Goal: Find specific page/section: Find specific page/section

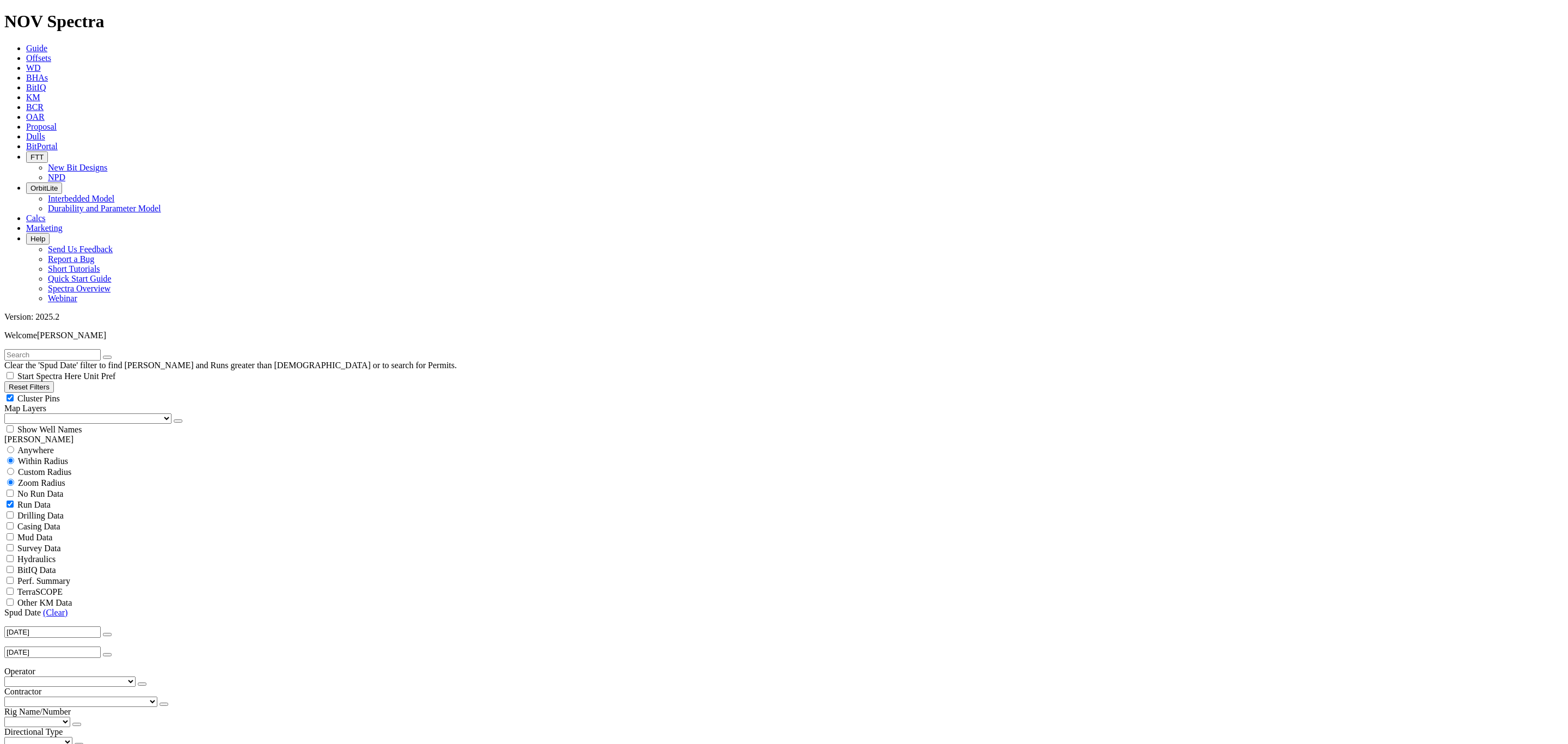
scroll to position [163, 0]
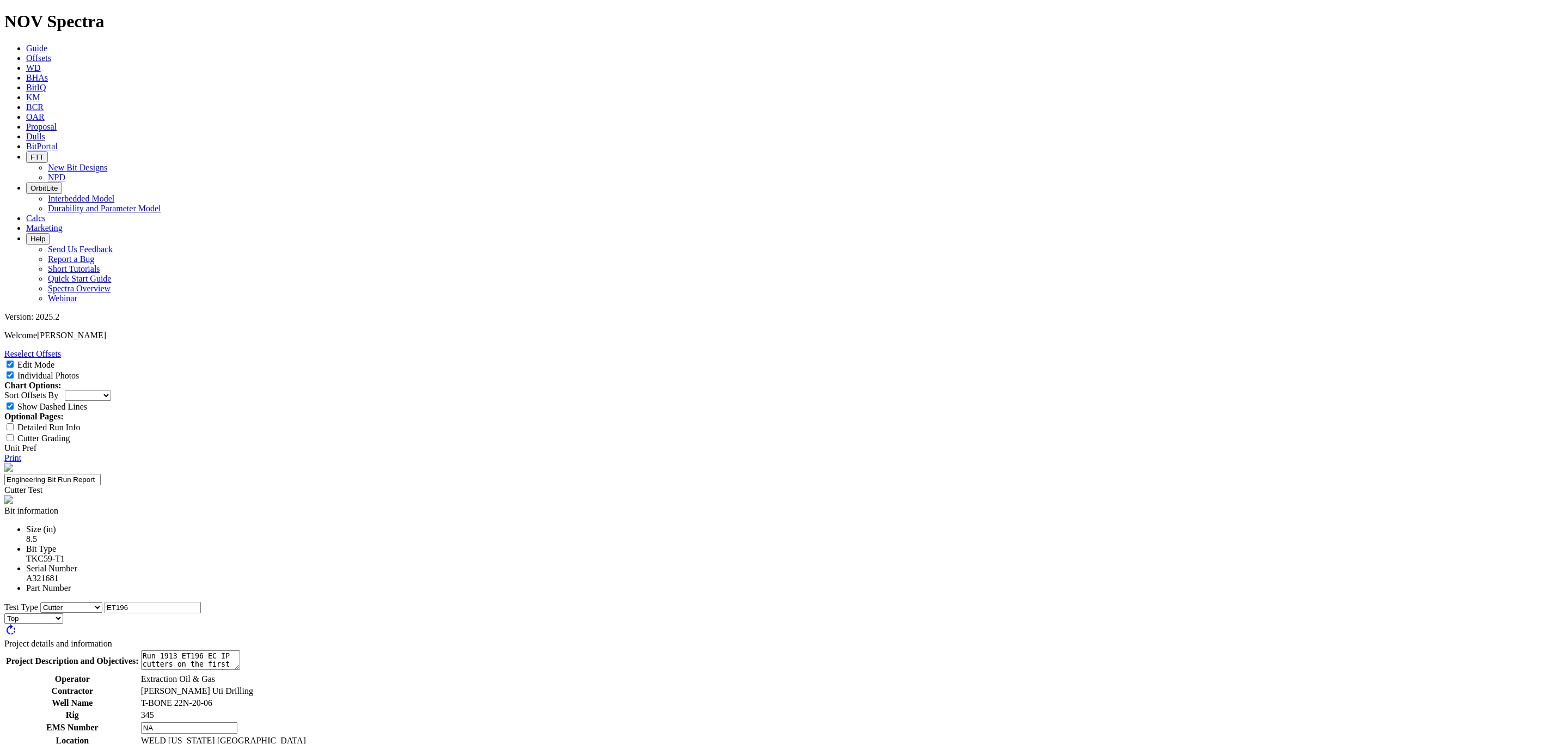
select select "Cutter"
select select "string:BT"
drag, startPoint x: 706, startPoint y: 132, endPoint x: 689, endPoint y: 136, distance: 17.5
click at [681, 574] on div "A321681" at bounding box center [795, 578] width 1538 height 10
copy div "A321681"
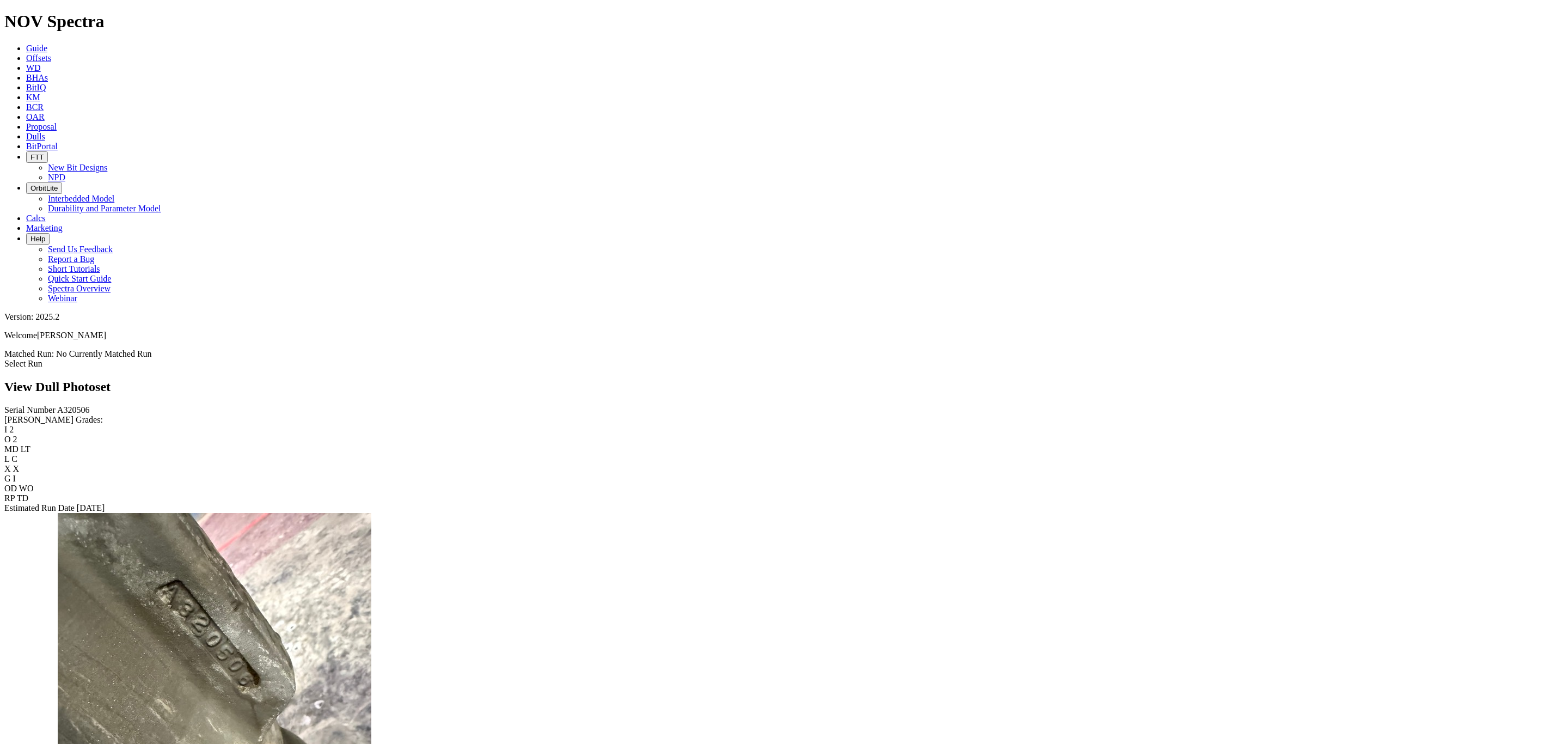
click at [26, 132] on icon at bounding box center [26, 136] width 0 height 9
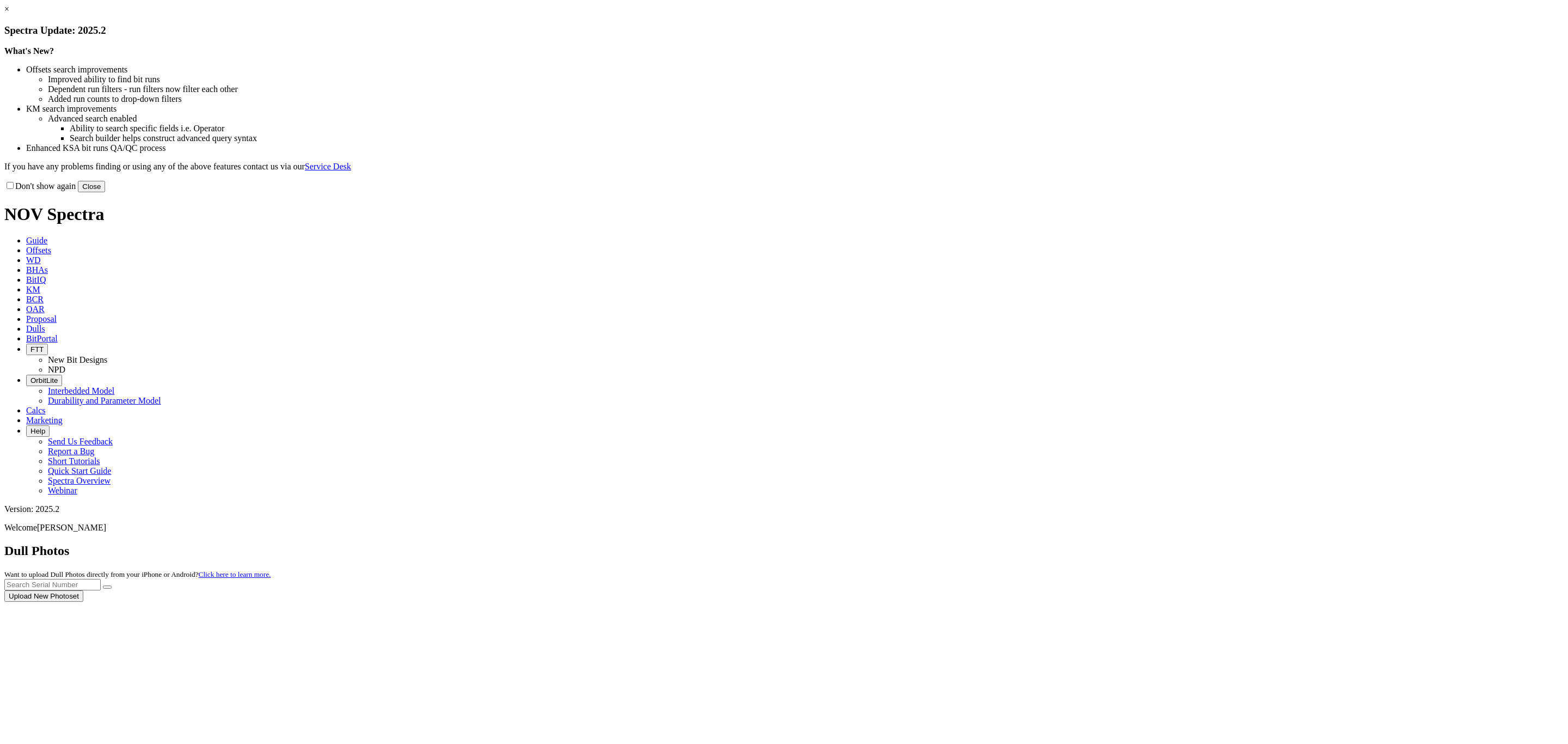
click at [1008, 601] on div at bounding box center [784, 601] width 1560 height 0
click at [1003, 601] on div at bounding box center [784, 601] width 1560 height 0
click at [997, 601] on div at bounding box center [784, 601] width 1560 height 0
click at [105, 192] on button "Close" at bounding box center [92, 186] width 27 height 12
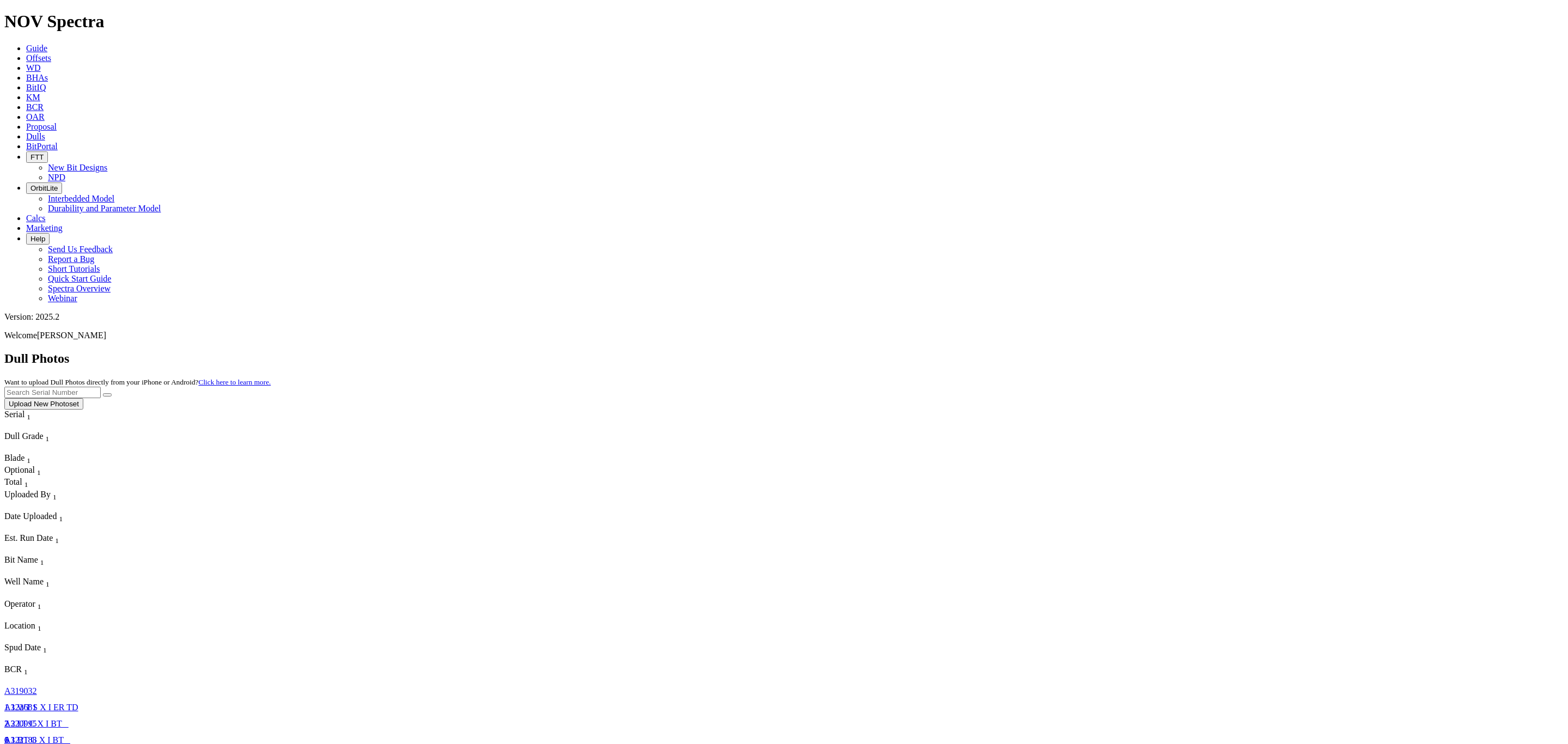
click at [101, 387] on input "text" at bounding box center [52, 392] width 96 height 12
paste input "A321681"
type input "A321681"
click at [112, 393] on button "submit" at bounding box center [107, 394] width 9 height 3
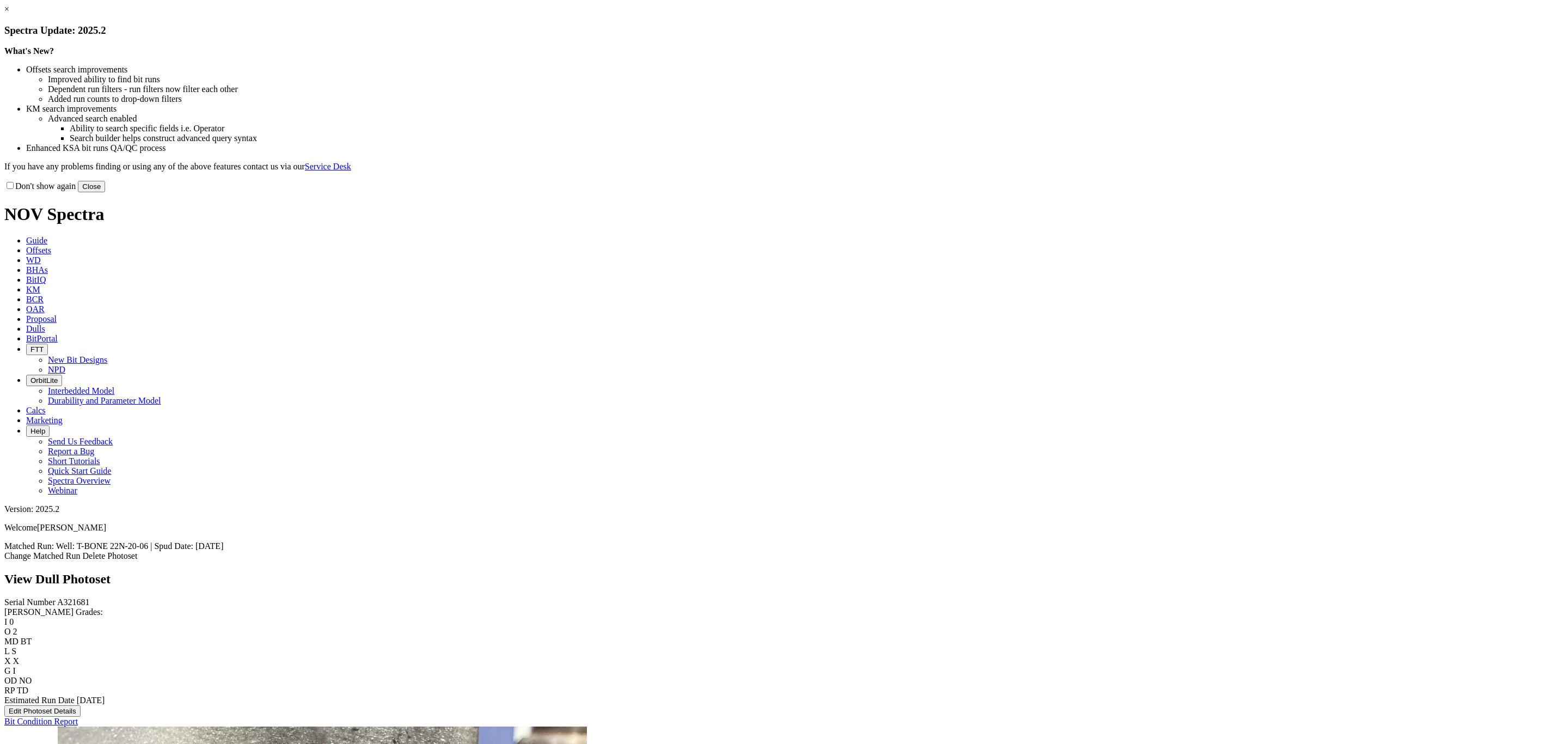
click at [105, 192] on button "Close" at bounding box center [92, 186] width 27 height 12
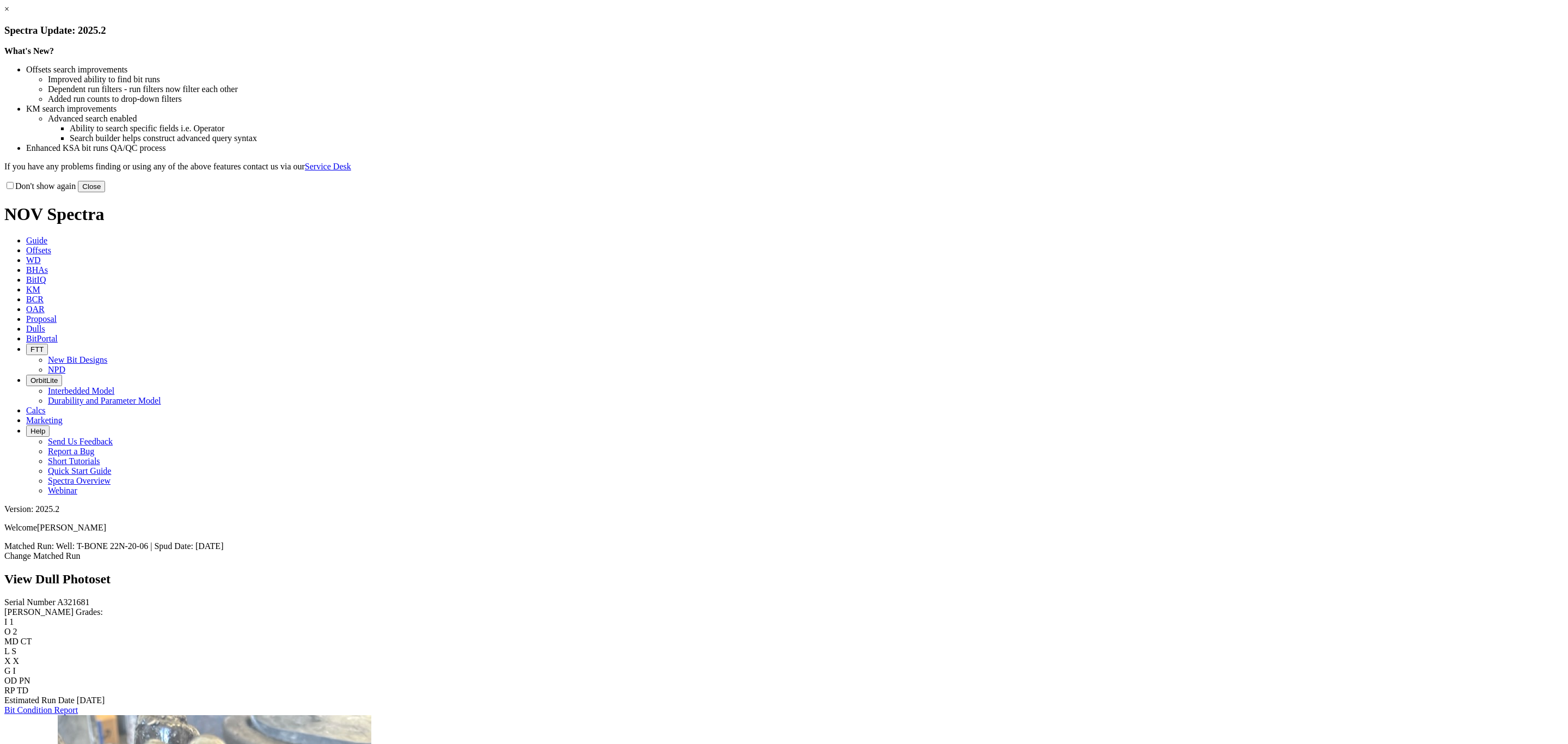
click at [105, 192] on button "Close" at bounding box center [92, 186] width 27 height 12
